Goal: Task Accomplishment & Management: Use online tool/utility

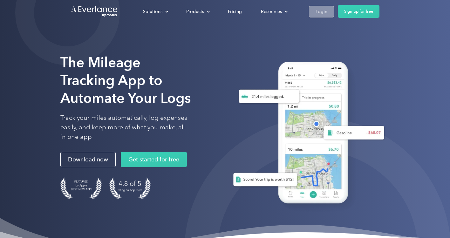
click at [318, 10] on div "Login" at bounding box center [321, 12] width 12 height 8
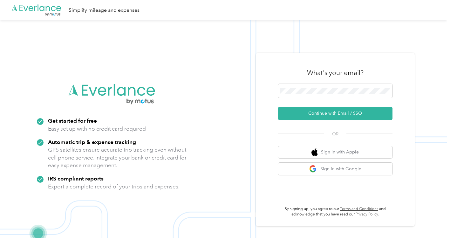
click at [379, 78] on div "What's your email?" at bounding box center [335, 73] width 114 height 22
click at [362, 96] on span at bounding box center [335, 91] width 114 height 14
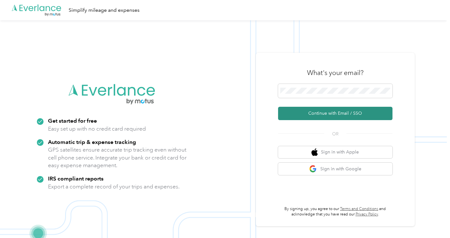
click at [339, 115] on button "Continue with Email / SSO" at bounding box center [335, 113] width 114 height 13
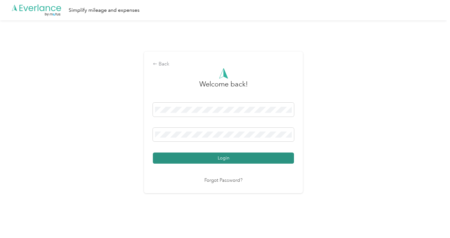
click at [229, 158] on button "Login" at bounding box center [223, 157] width 141 height 11
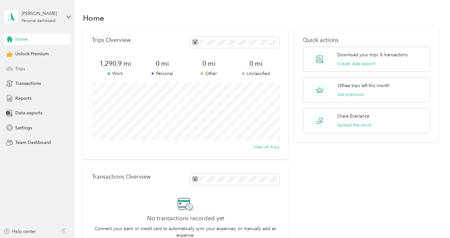
click at [24, 68] on span "Trips" at bounding box center [20, 68] width 10 height 7
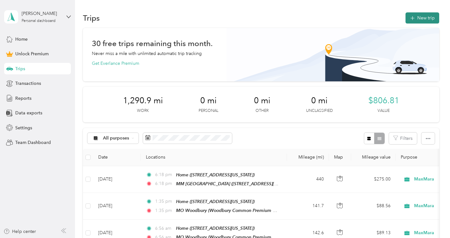
click at [423, 17] on button "New trip" at bounding box center [422, 17] width 34 height 11
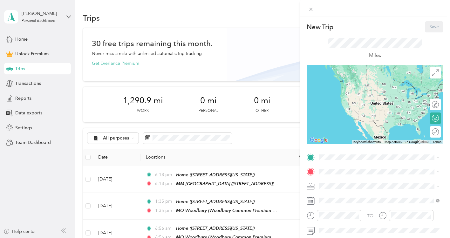
click at [344, 92] on span "[STREET_ADDRESS][US_STATE]" at bounding box center [363, 88] width 64 height 5
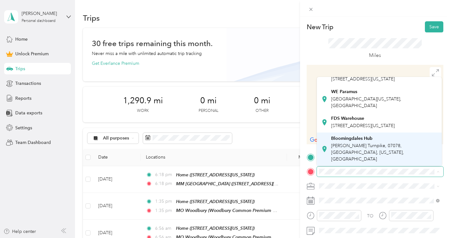
scroll to position [190, 0]
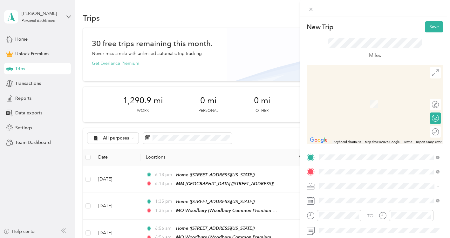
click at [356, 104] on ol "From search results [US_STATE][GEOGRAPHIC_DATA][US_STATE], [GEOGRAPHIC_DATA] [G…" at bounding box center [379, 121] width 125 height 89
click at [343, 93] on span "[US_STATE][GEOGRAPHIC_DATA][US_STATE], [GEOGRAPHIC_DATA]" at bounding box center [384, 96] width 106 height 11
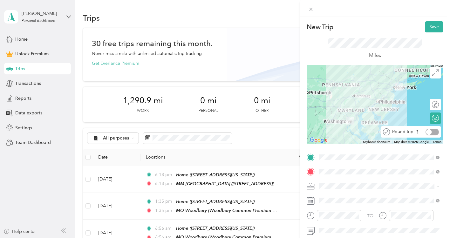
click at [435, 134] on div at bounding box center [431, 132] width 13 height 7
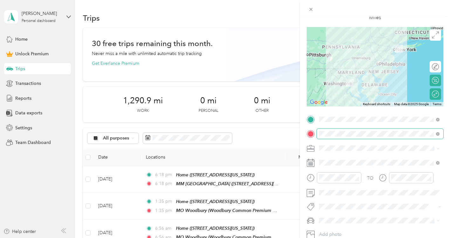
scroll to position [43, 0]
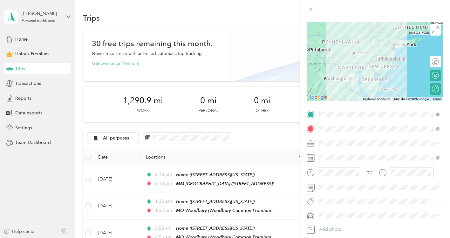
click at [362, 148] on div "TO Add photo" at bounding box center [374, 178] width 137 height 139
click at [340, 176] on div "MaxMara" at bounding box center [379, 175] width 116 height 7
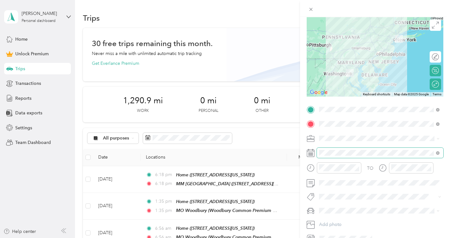
scroll to position [48, 0]
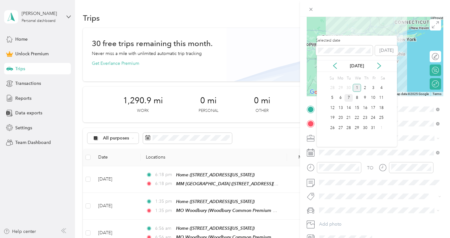
click at [349, 98] on div "7" at bounding box center [348, 98] width 8 height 8
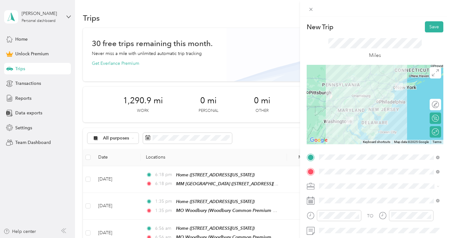
scroll to position [0, 0]
click at [425, 30] on button "Save" at bounding box center [434, 26] width 18 height 11
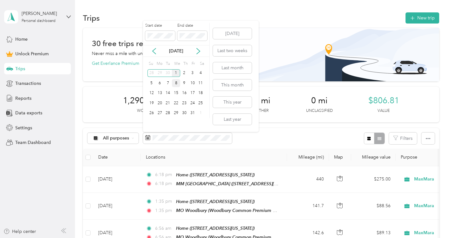
click at [176, 83] on div "8" at bounding box center [176, 83] width 8 height 8
click at [152, 82] on div "5" at bounding box center [151, 83] width 8 height 8
click at [176, 72] on div "1" at bounding box center [176, 73] width 8 height 8
click at [155, 53] on icon at bounding box center [154, 51] width 6 height 6
click at [166, 83] on div "7" at bounding box center [168, 83] width 8 height 8
